Goal: Task Accomplishment & Management: Manage account settings

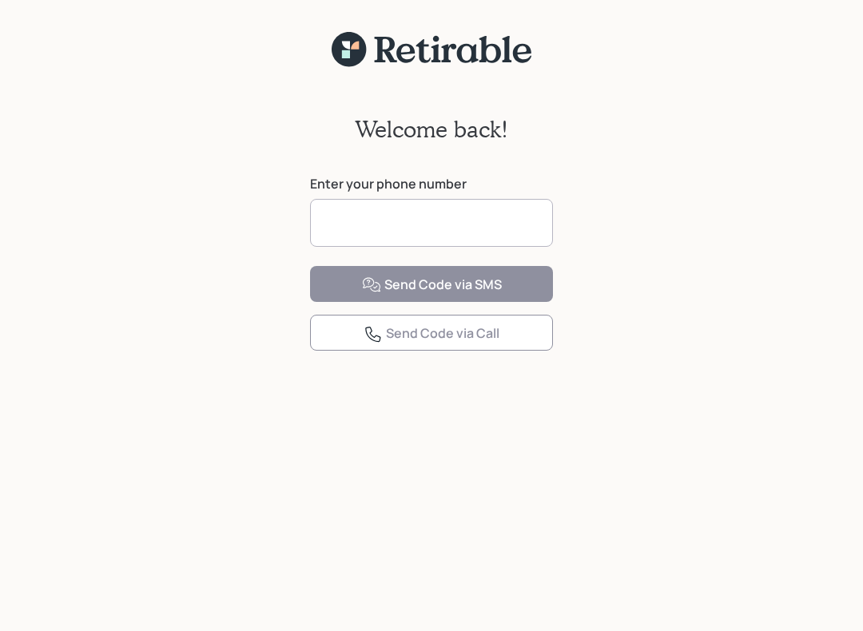
click at [362, 220] on input at bounding box center [431, 223] width 243 height 48
click at [456, 217] on input at bounding box center [431, 223] width 243 height 48
type input "**********"
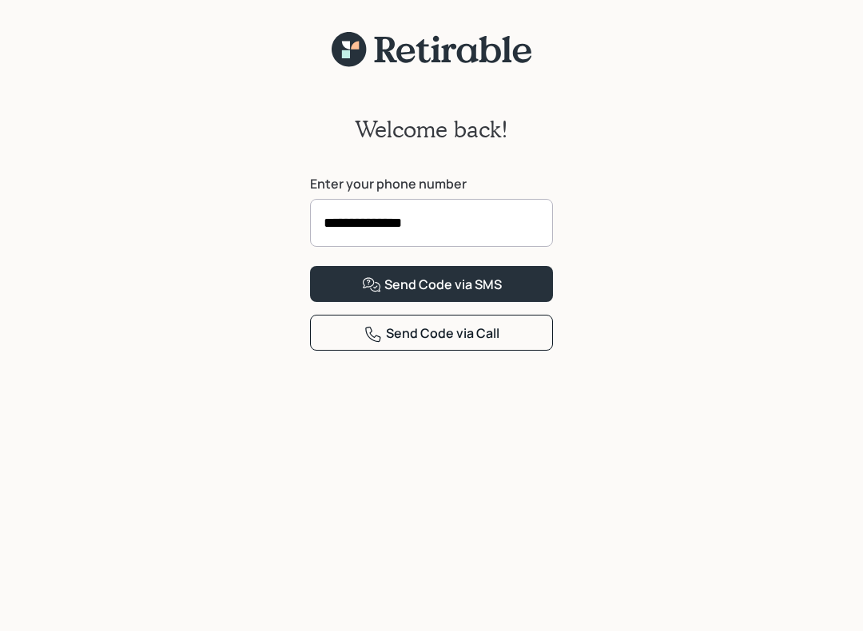
click at [483, 295] on div "Send Code via SMS" at bounding box center [432, 285] width 140 height 19
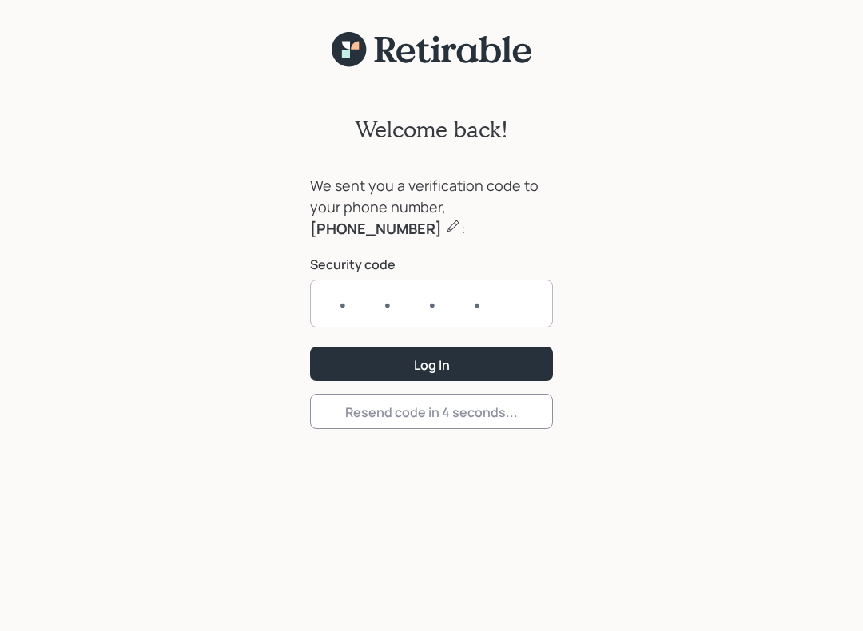
click at [336, 300] on input "text" at bounding box center [431, 304] width 243 height 48
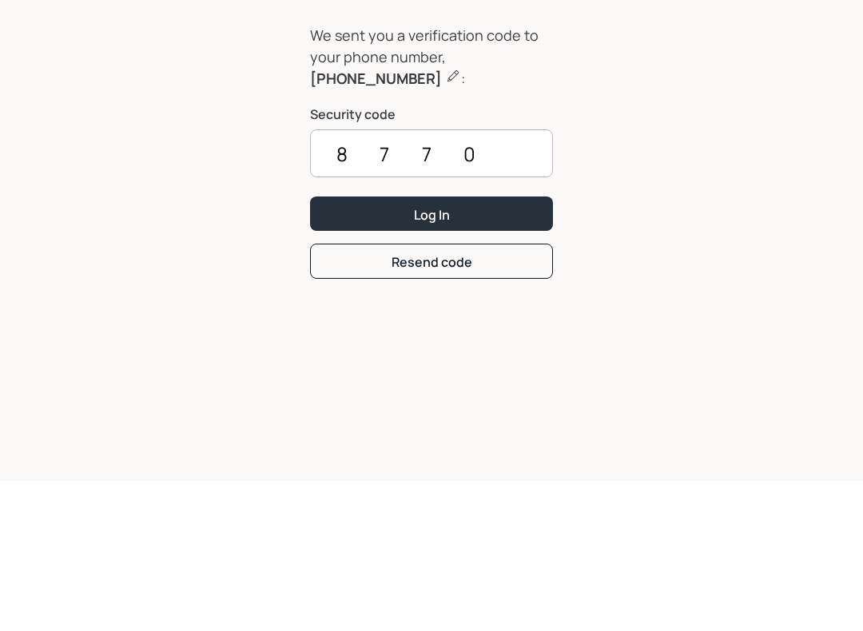
type input "8770"
click at [481, 347] on button "Log In" at bounding box center [431, 364] width 243 height 34
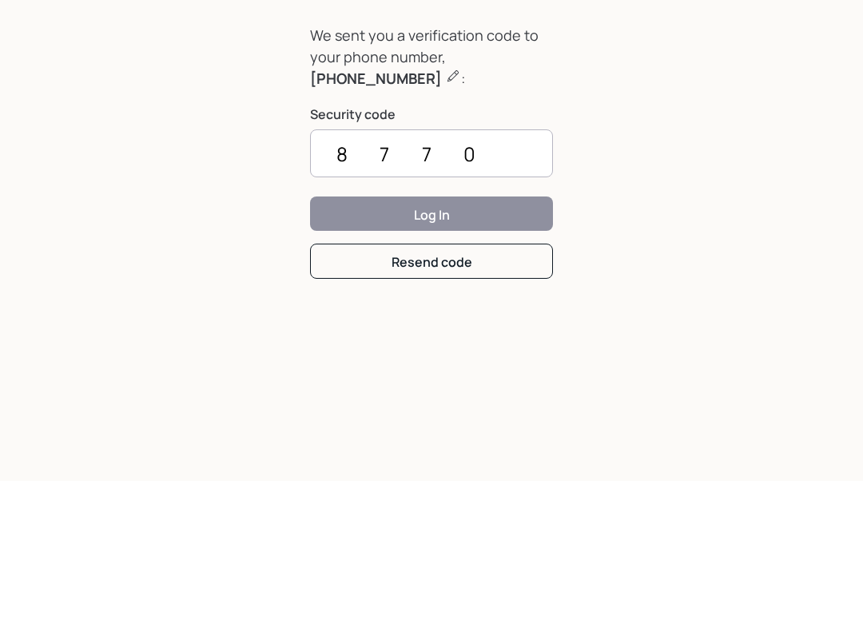
scroll to position [20, 0]
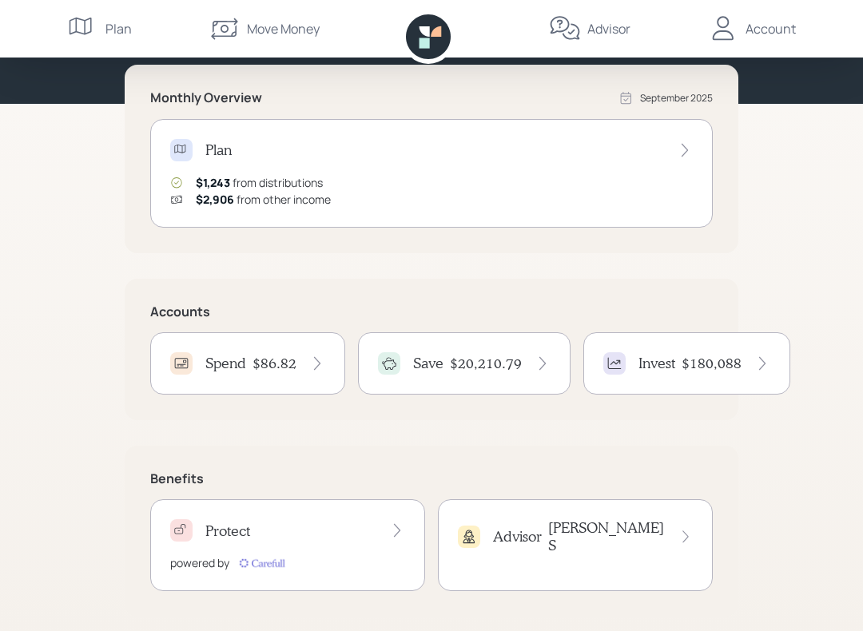
scroll to position [173, 0]
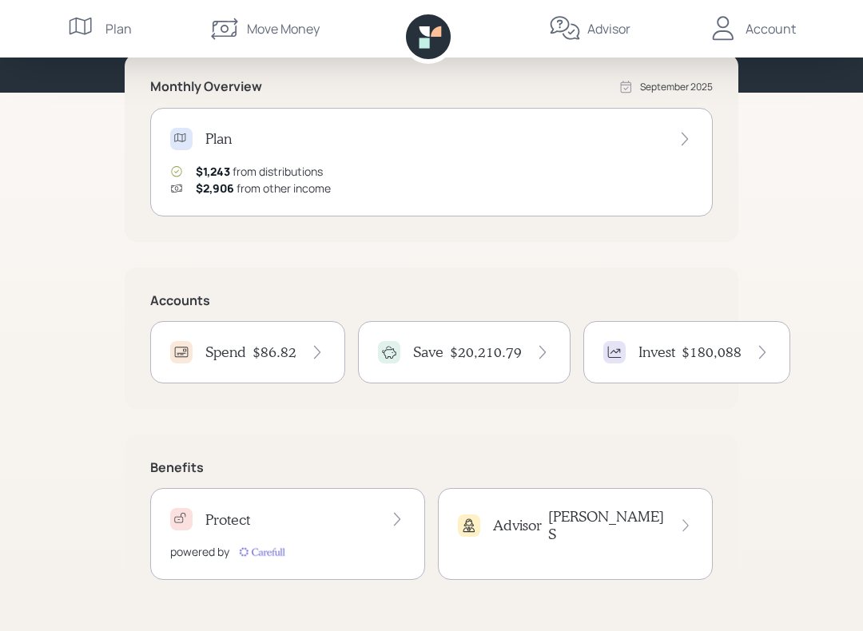
click at [493, 356] on h4 "$20,210.79" at bounding box center [486, 353] width 72 height 18
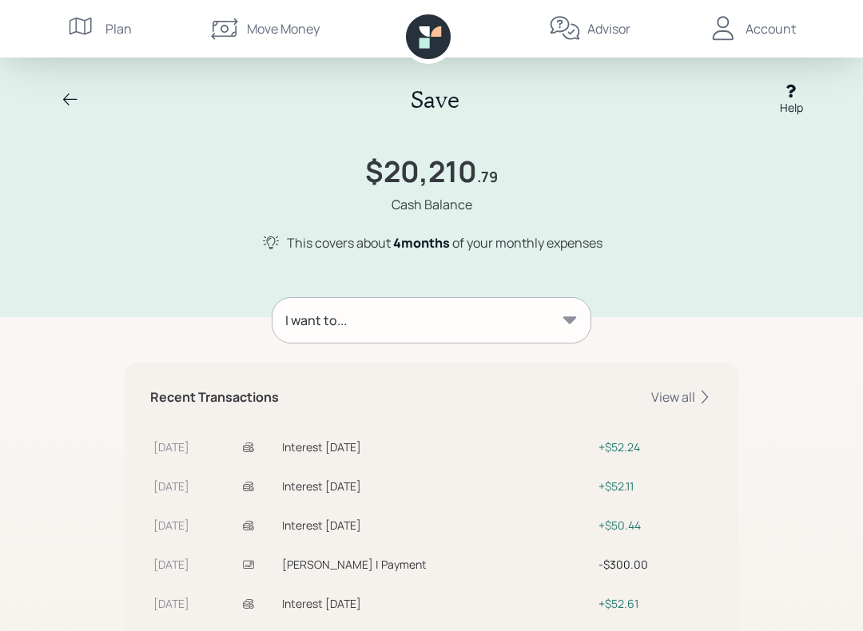
click at [566, 324] on icon at bounding box center [570, 320] width 16 height 16
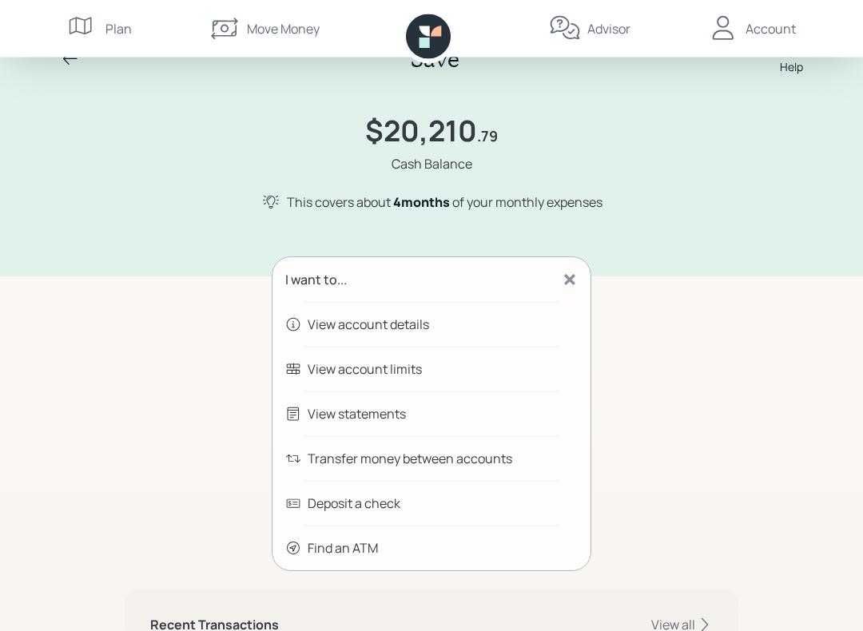
scroll to position [41, 0]
click at [438, 466] on div "Transfer money between accounts" at bounding box center [410, 458] width 205 height 19
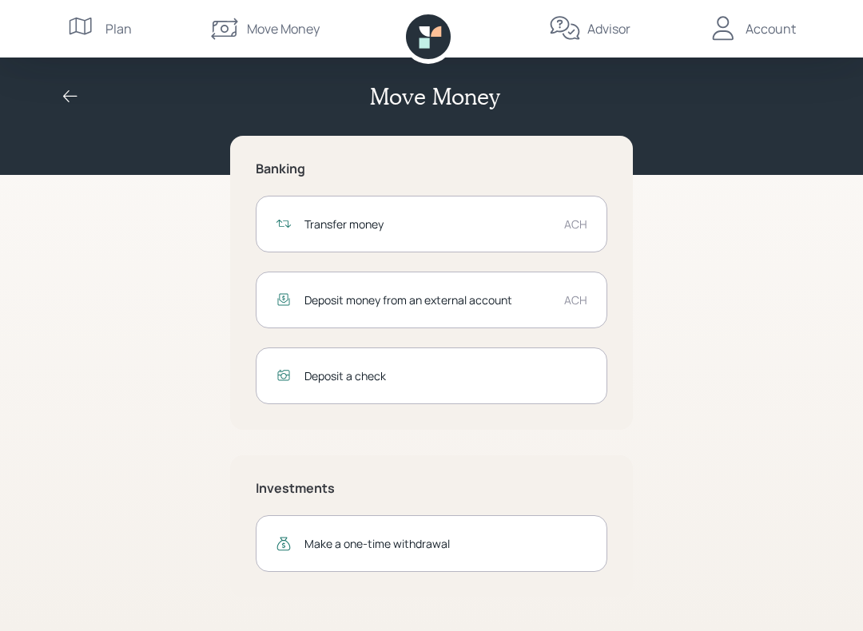
click at [455, 548] on div "Make a one-time withdrawal" at bounding box center [445, 543] width 283 height 17
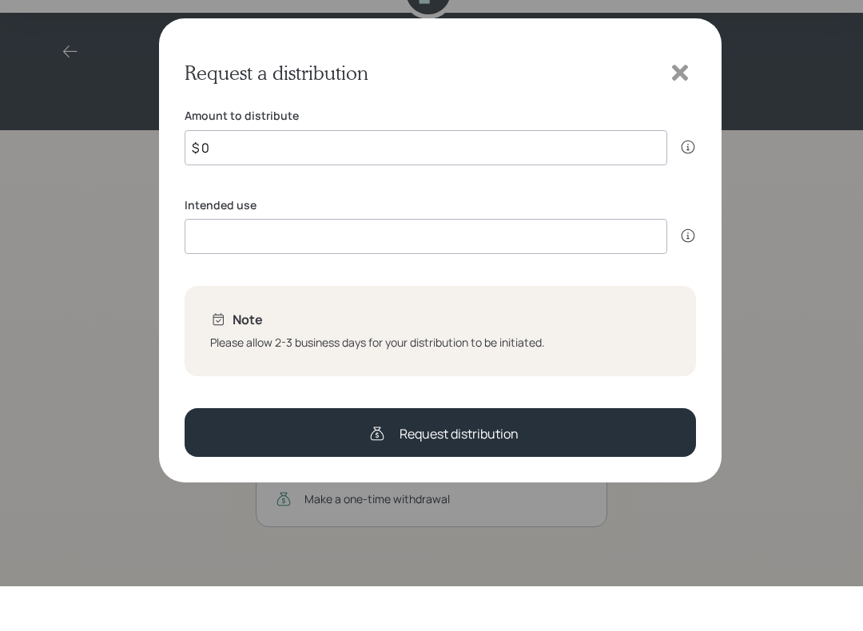
click at [674, 109] on icon at bounding box center [680, 117] width 16 height 16
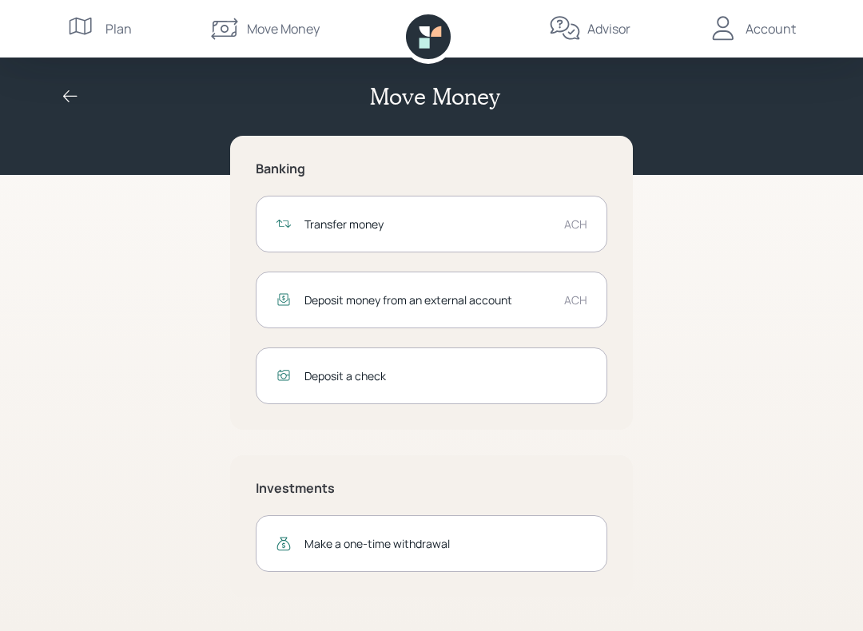
click at [570, 223] on div "ACH" at bounding box center [575, 224] width 23 height 17
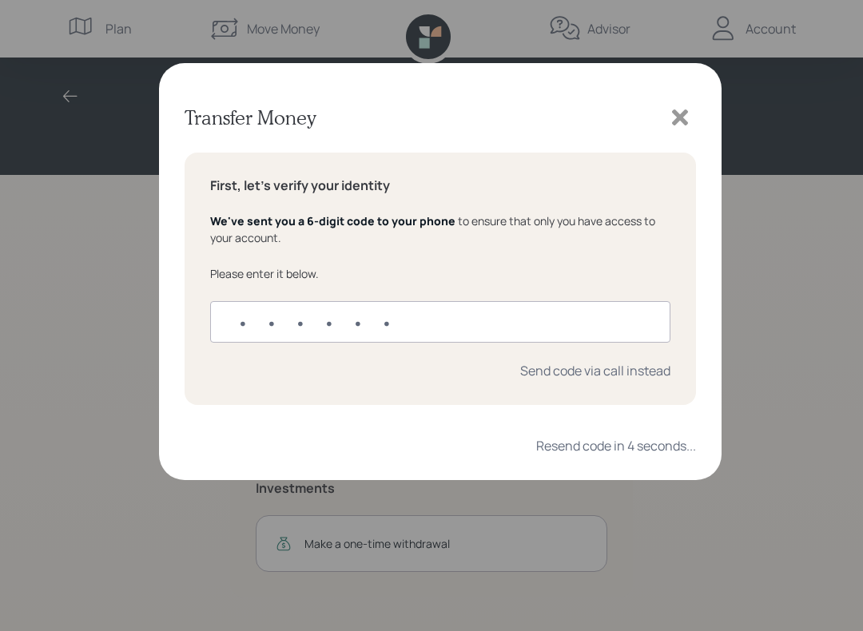
click at [248, 314] on input "text" at bounding box center [440, 322] width 460 height 42
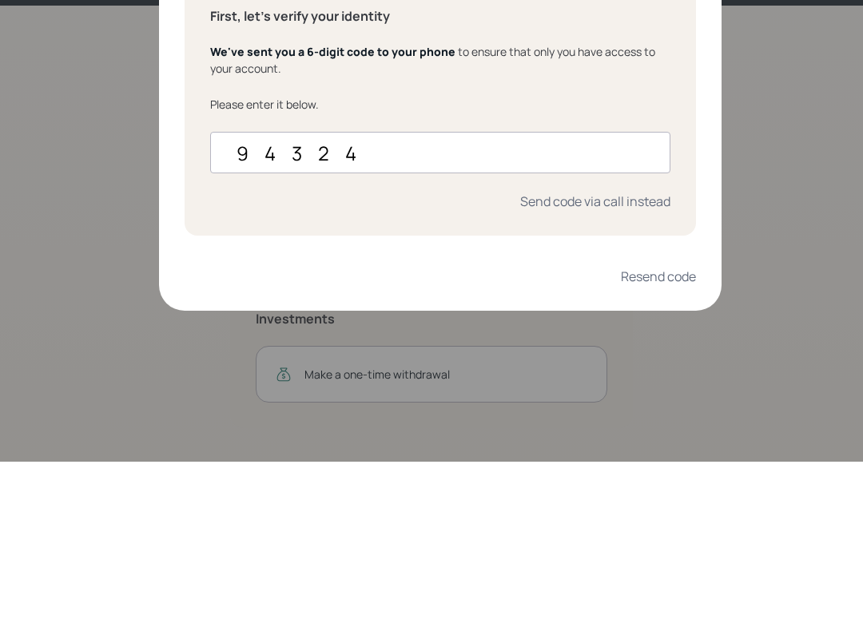
type input "943248"
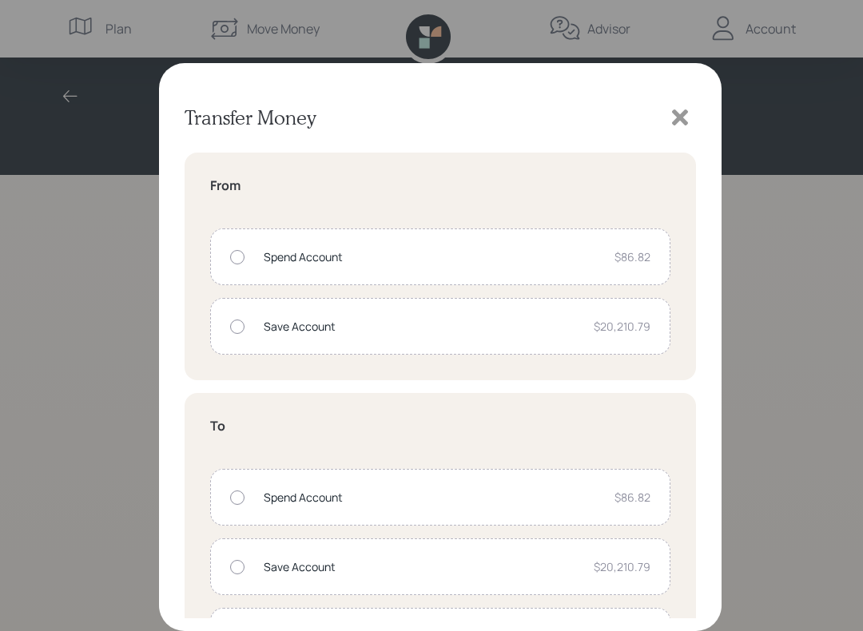
click at [627, 328] on div "$20,210.79" at bounding box center [622, 326] width 57 height 17
radio input "true"
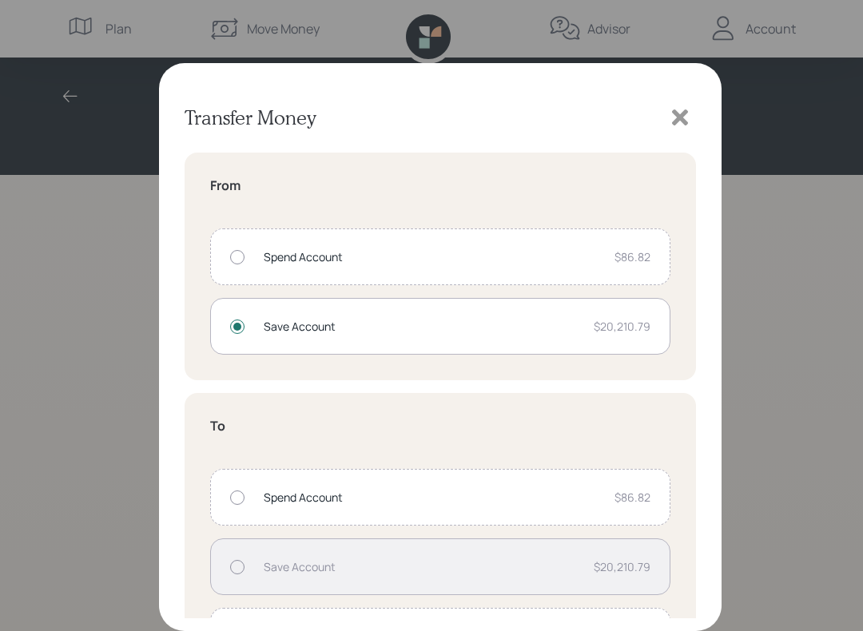
click at [628, 493] on div "$86.82" at bounding box center [632, 497] width 36 height 17
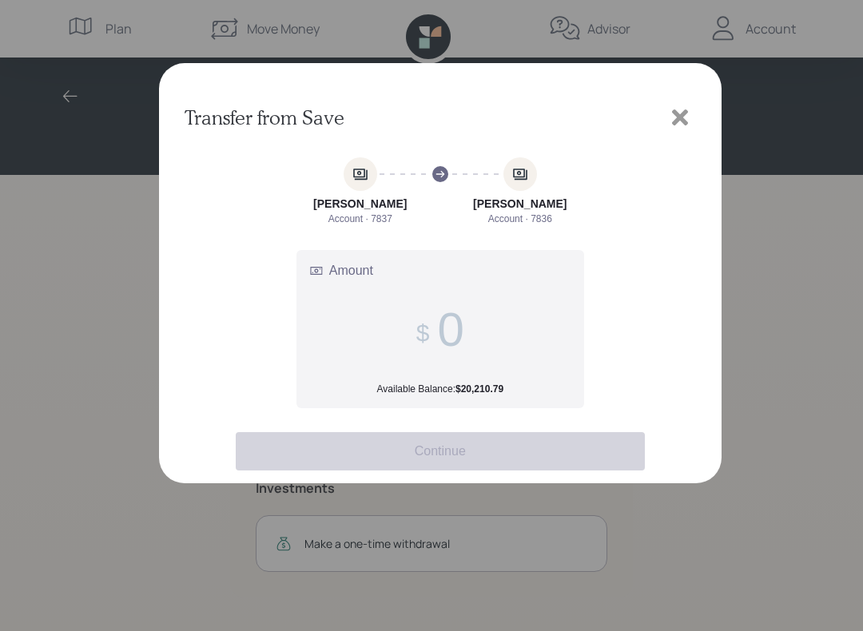
click at [441, 344] on input "Amount Available Balance: $20,210.79" at bounding box center [450, 329] width 26 height 55
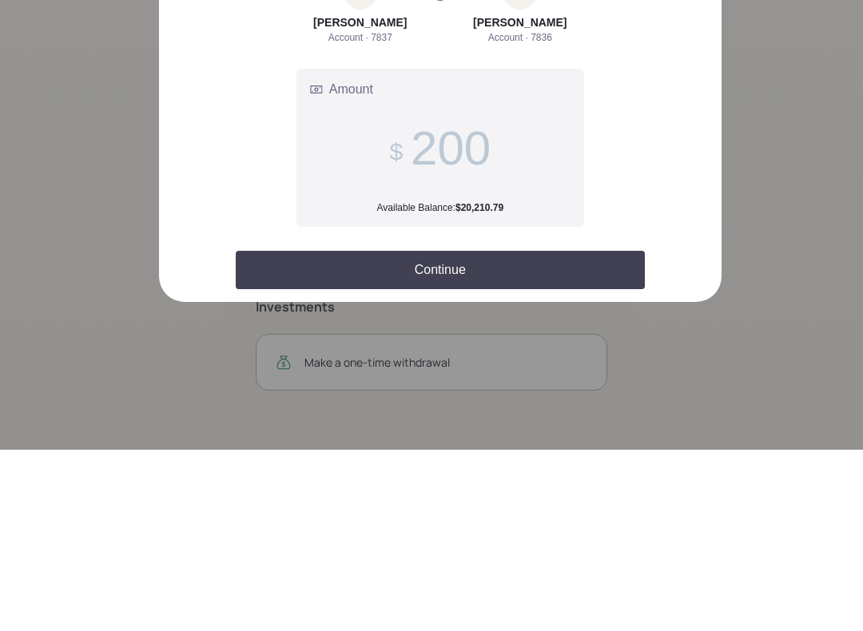
type input "200"
click at [505, 432] on button "Continue" at bounding box center [440, 451] width 409 height 38
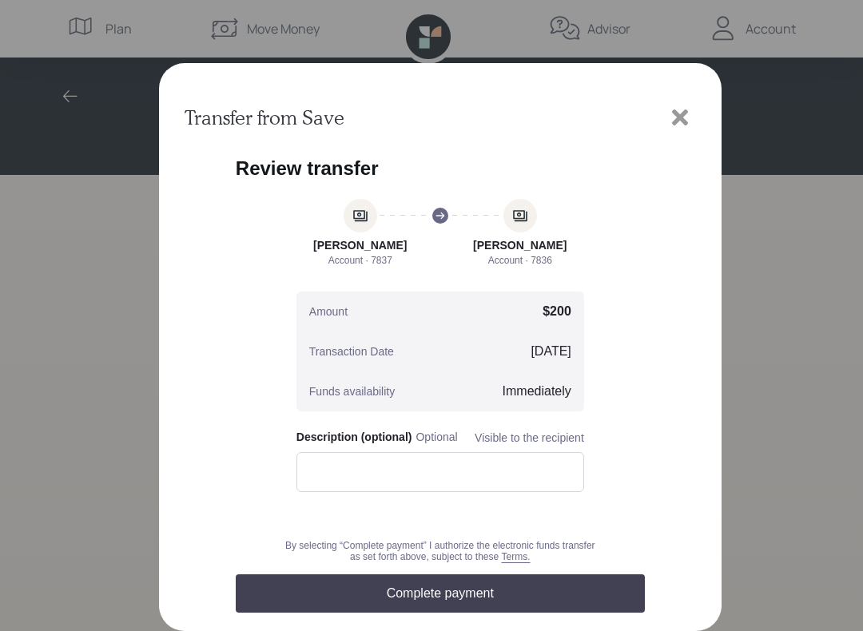
click at [475, 603] on button "Complete payment" at bounding box center [440, 593] width 409 height 38
